Goal: Transaction & Acquisition: Purchase product/service

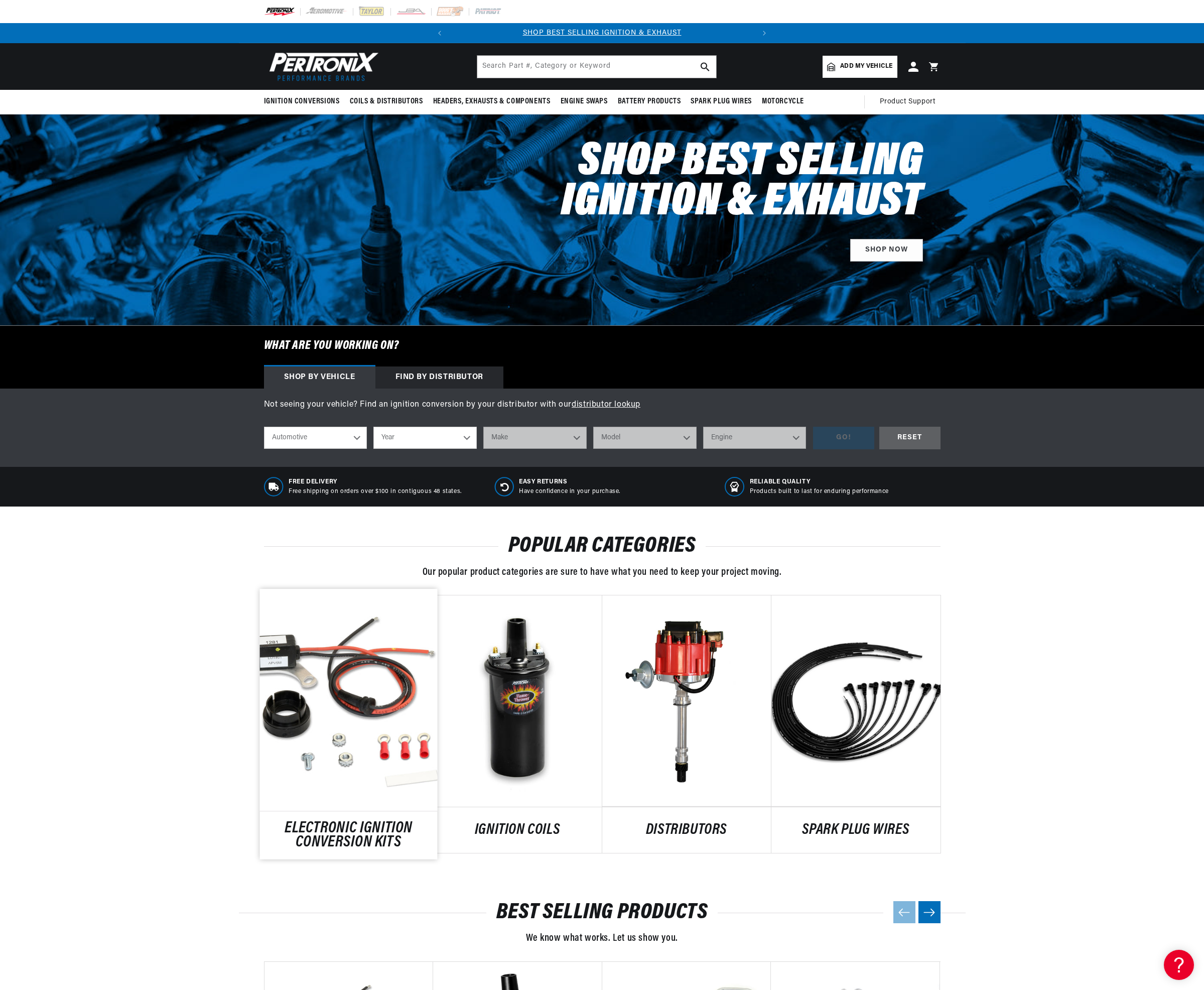
click at [359, 822] on link "ELECTRONIC IGNITION CONVERSION KITS" at bounding box center [348, 835] width 178 height 27
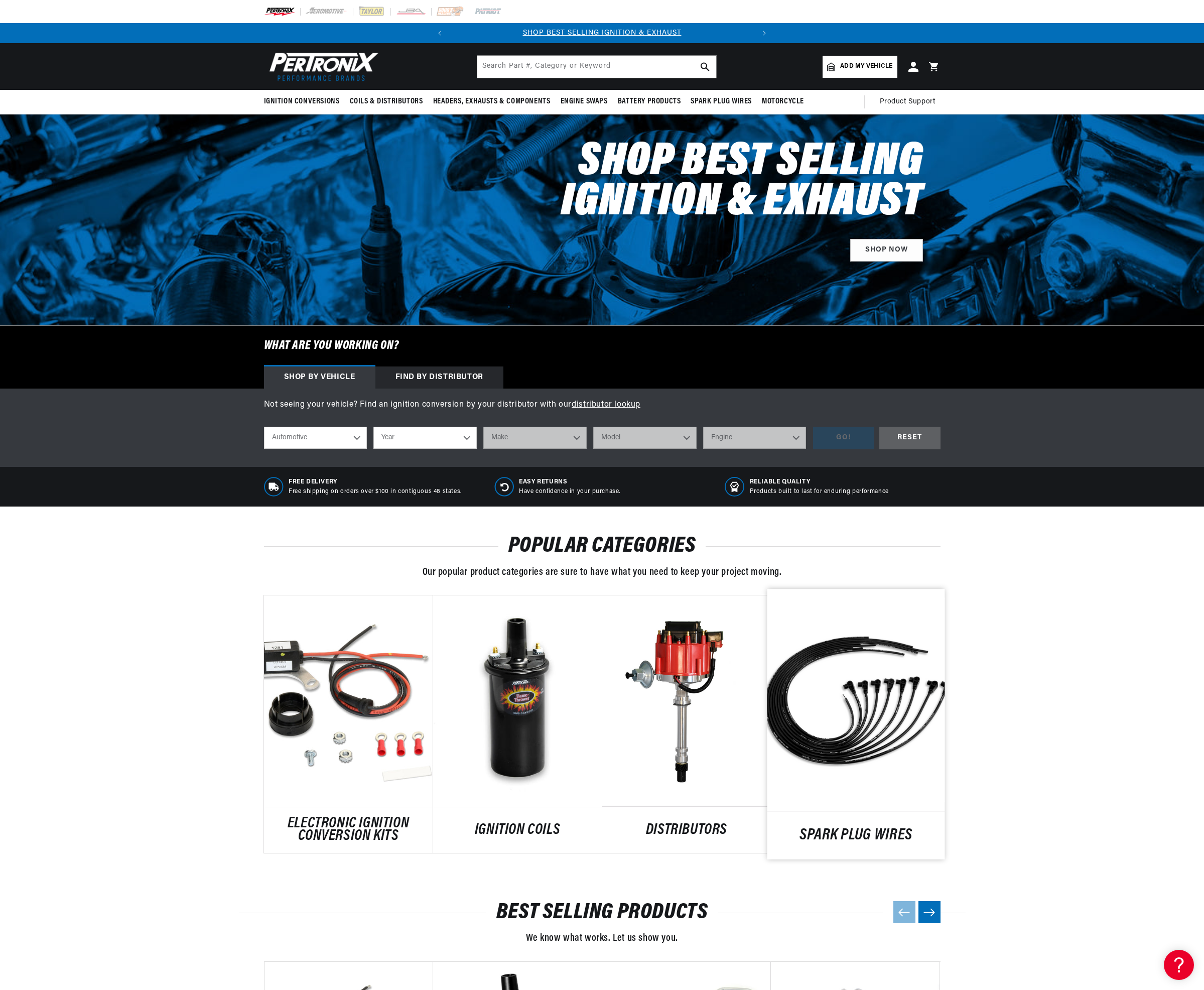
click at [849, 829] on link "SPARK PLUG WIRES" at bounding box center [855, 836] width 178 height 14
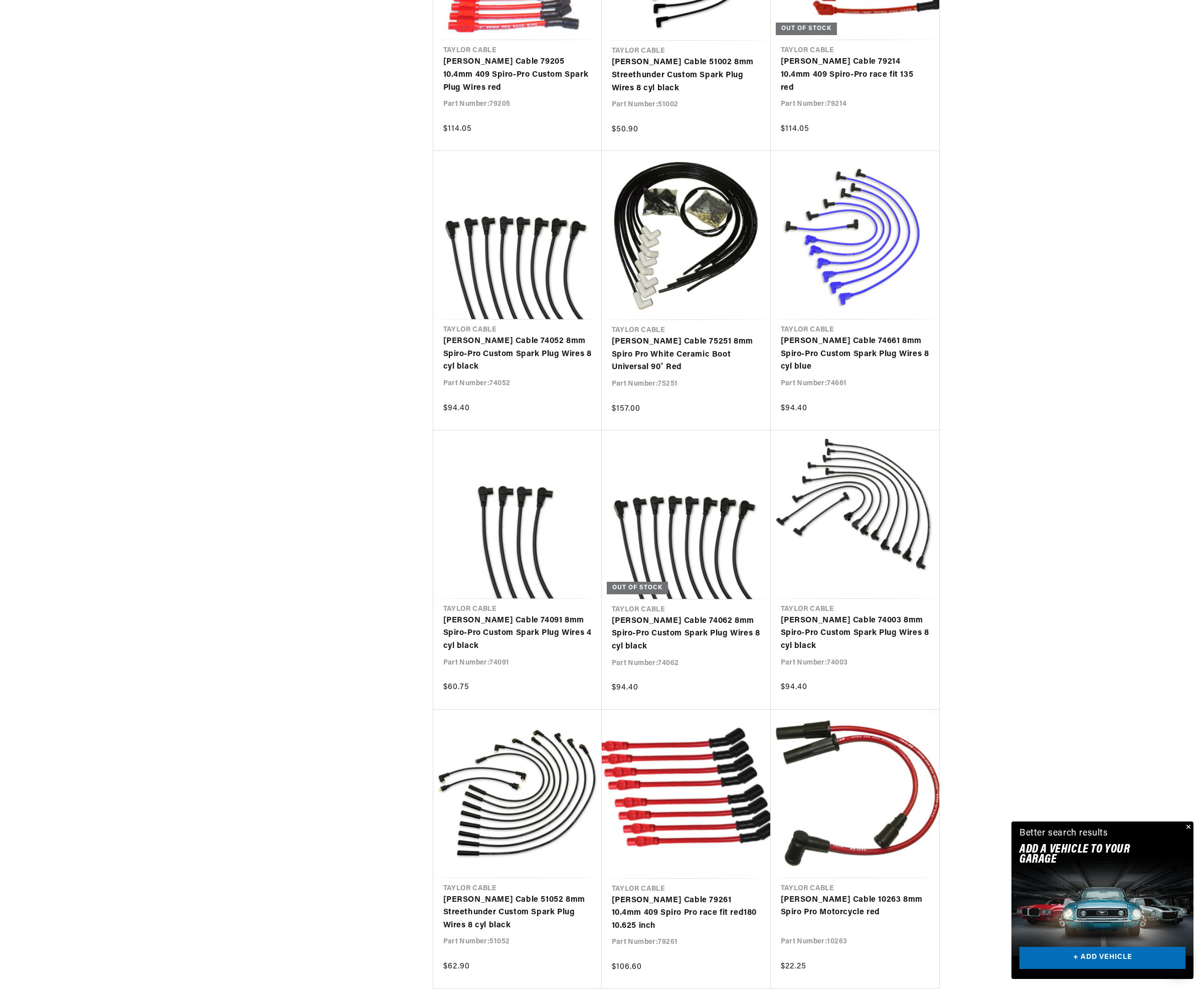
scroll to position [0, 304]
